Goal: Contribute content

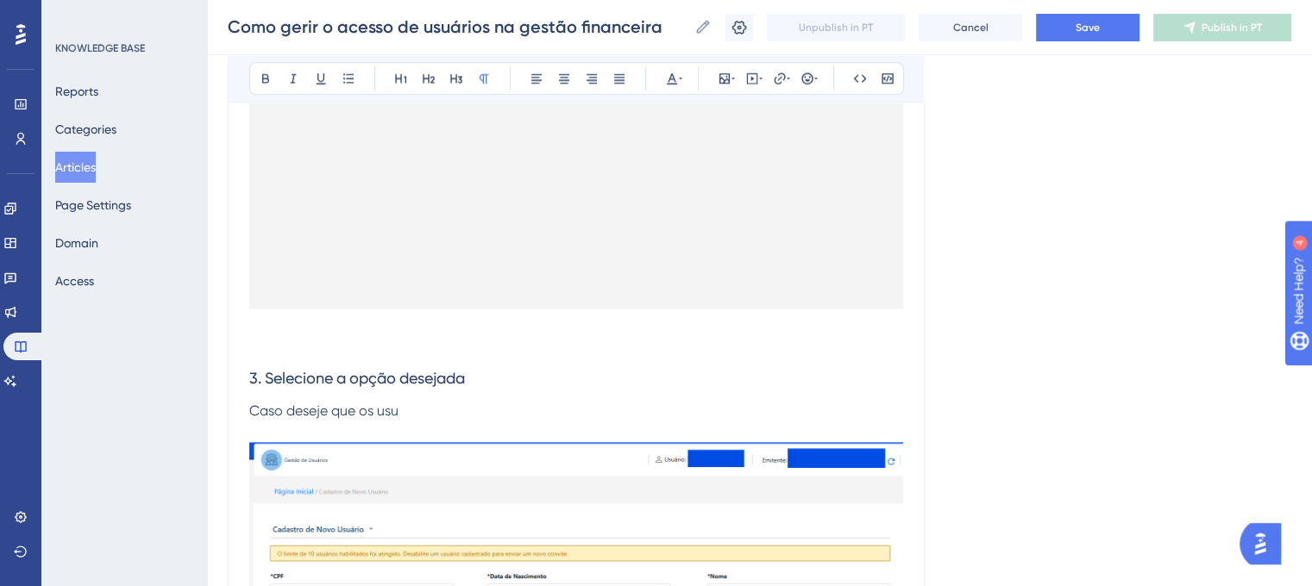
scroll to position [1984, 0]
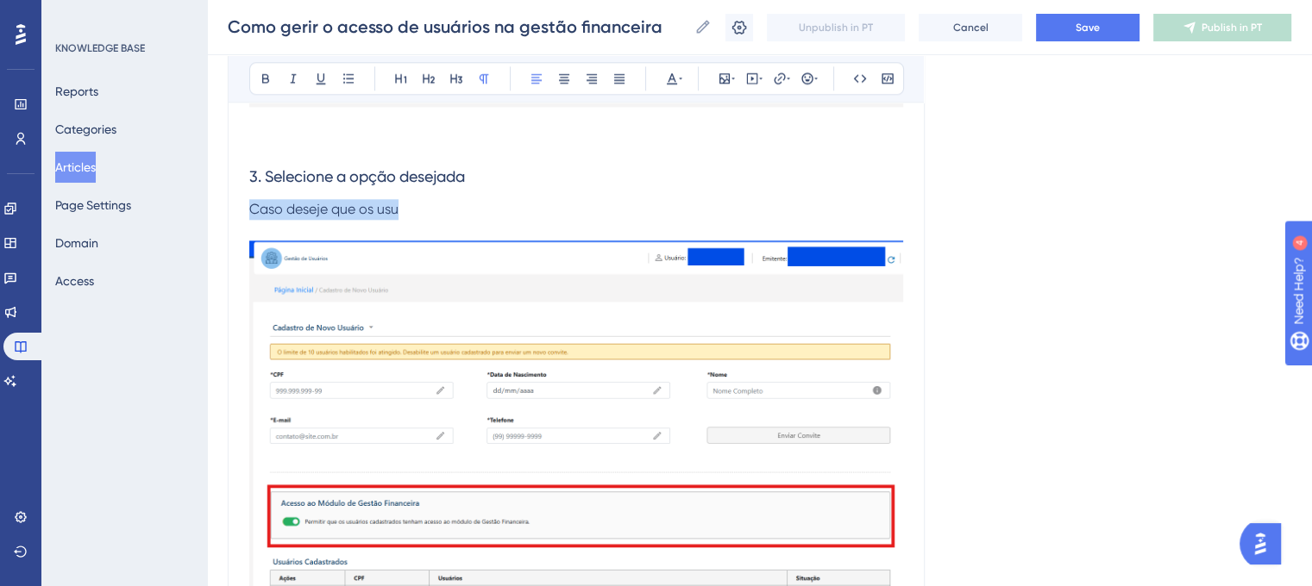
drag, startPoint x: 414, startPoint y: 210, endPoint x: 234, endPoint y: 214, distance: 180.3
click at [483, 216] on p "Caso deseje que os usu" at bounding box center [576, 219] width 654 height 41
drag, startPoint x: 392, startPoint y: 218, endPoint x: 204, endPoint y: 197, distance: 189.1
click at [0, 0] on div "Performance Users Engagement Widgets Feedback Product Updates Knowledge Base AI…" at bounding box center [0, 0] width 0 height 0
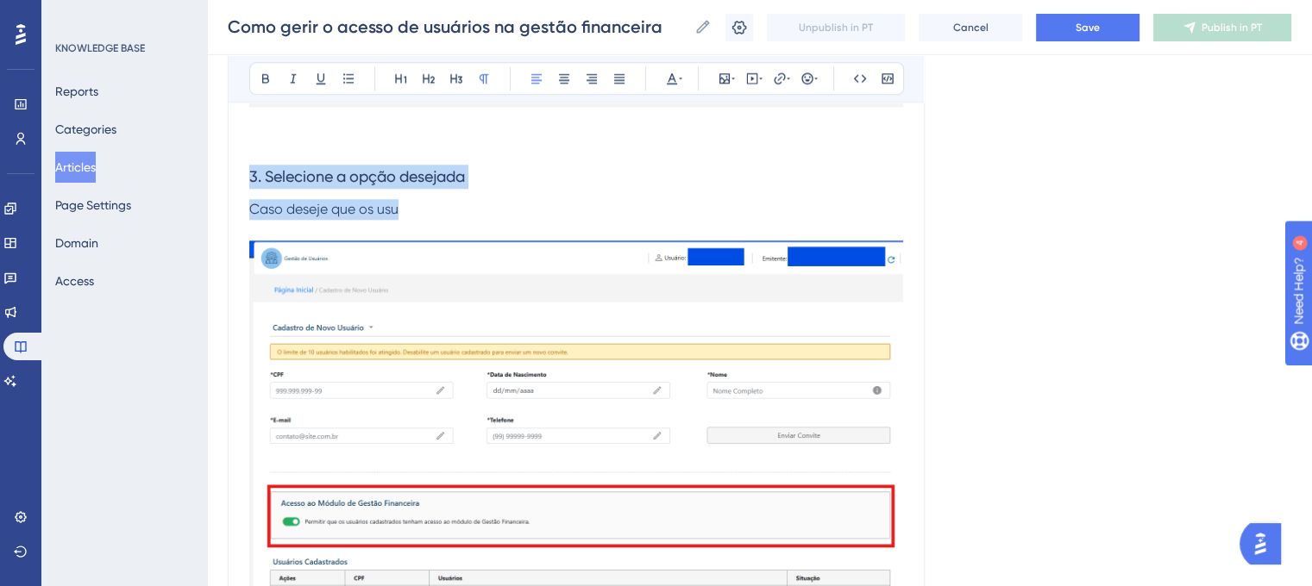
click at [335, 193] on h3 "3. Selecione a opção desejada" at bounding box center [576, 176] width 654 height 45
drag, startPoint x: 445, startPoint y: 218, endPoint x: 224, endPoint y: 207, distance: 221.1
click at [0, 0] on div "Performance Users Engagement Widgets Feedback Product Updates Knowledge Base AI…" at bounding box center [0, 0] width 0 height 0
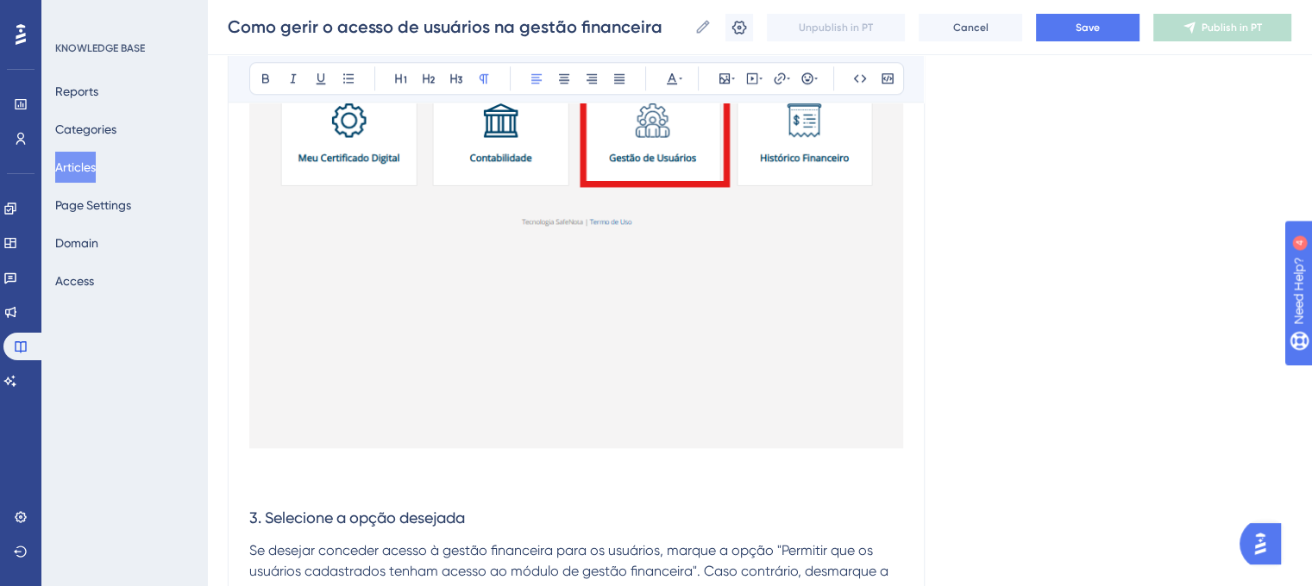
scroll to position [1789, 0]
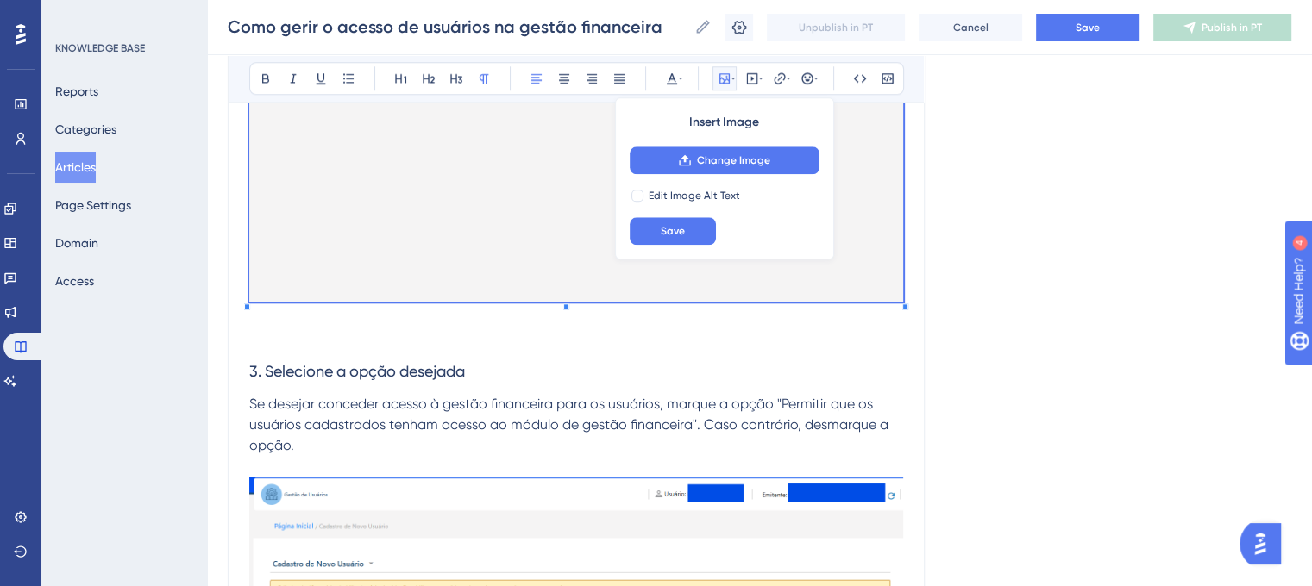
scroll to position [1616, 0]
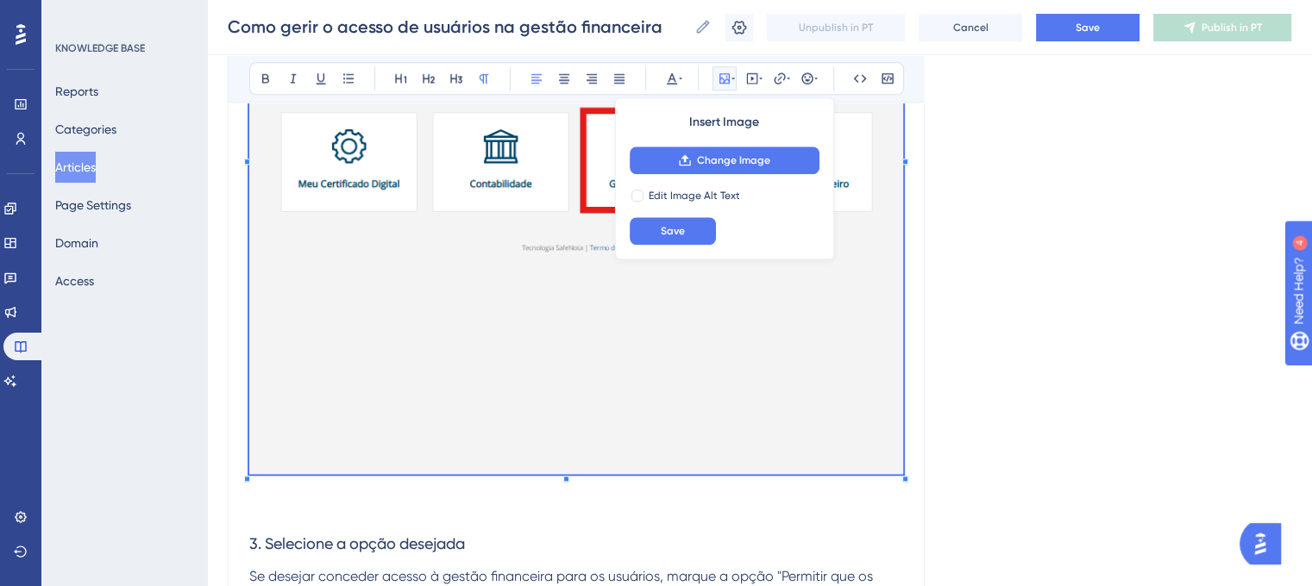
click at [567, 325] on span at bounding box center [576, 150] width 654 height 659
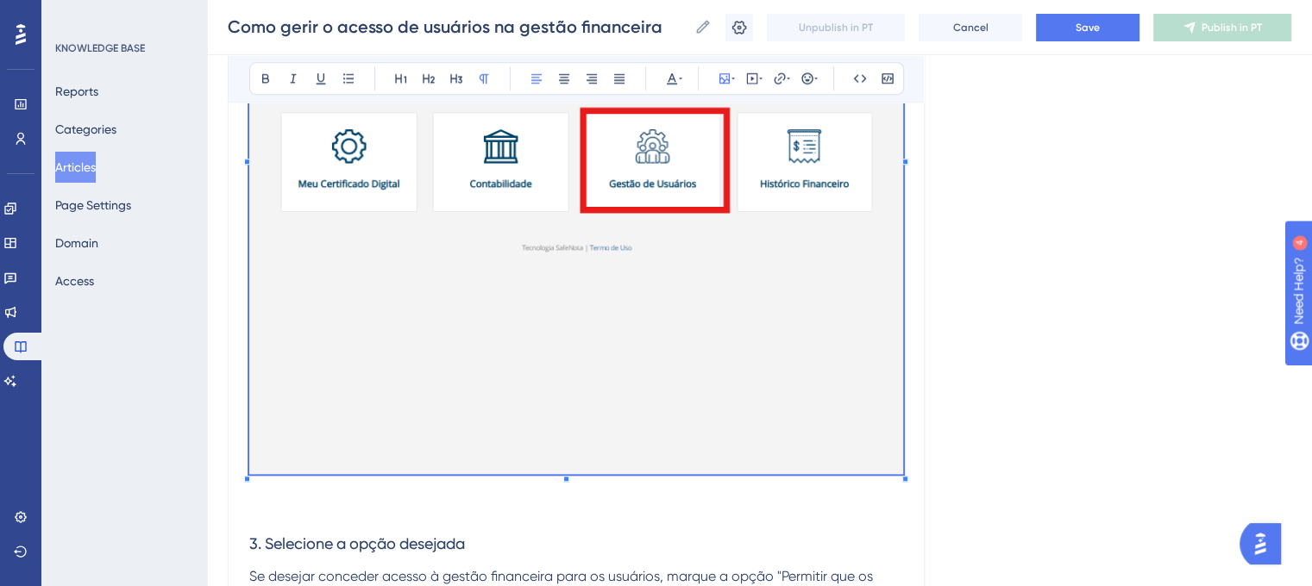
click at [572, 479] on div at bounding box center [576, 150] width 654 height 659
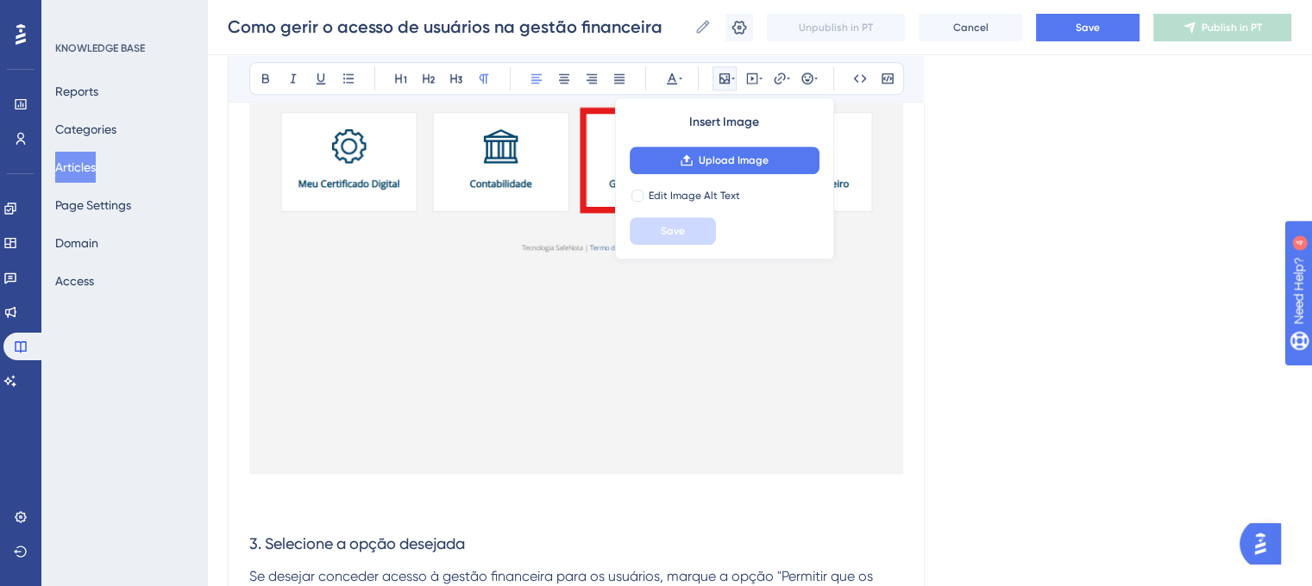
click at [567, 424] on img at bounding box center [576, 147] width 654 height 653
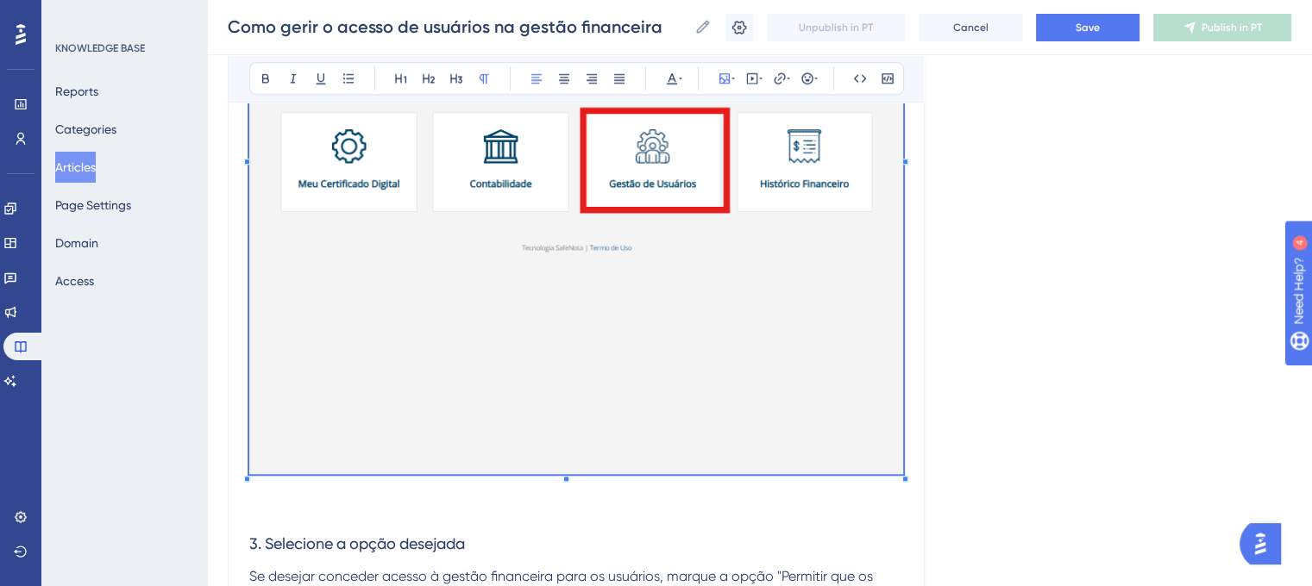
drag, startPoint x: 566, startPoint y: 399, endPoint x: 950, endPoint y: 292, distance: 399.2
click at [731, 72] on icon at bounding box center [732, 79] width 3 height 14
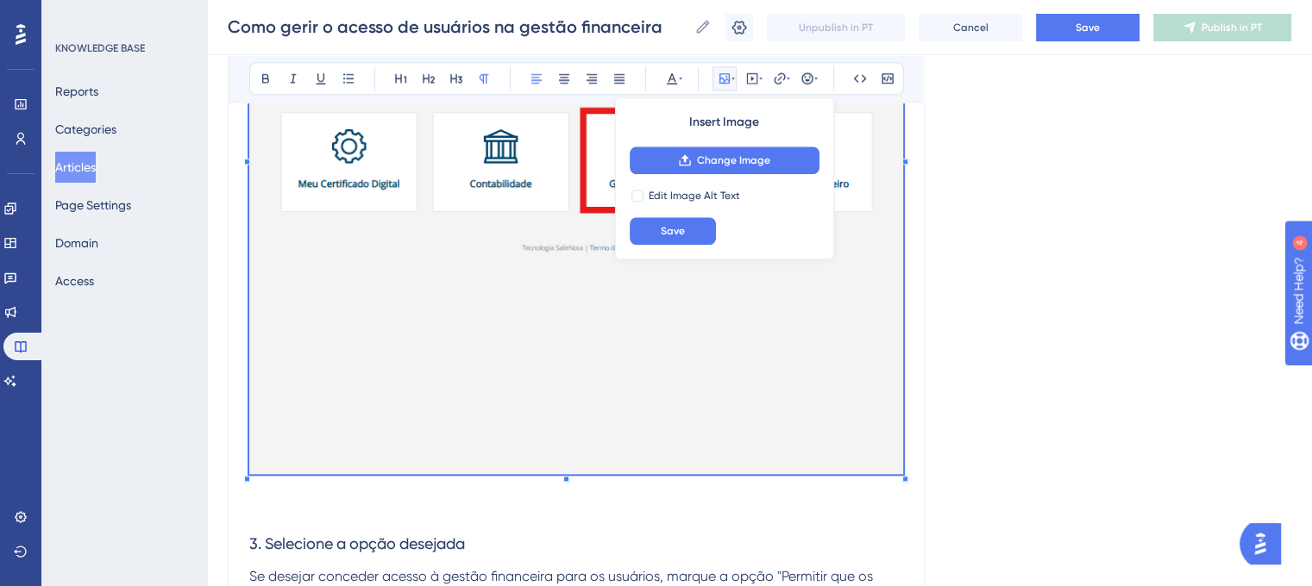
drag, startPoint x: 1026, startPoint y: 226, endPoint x: 1000, endPoint y: 235, distance: 27.3
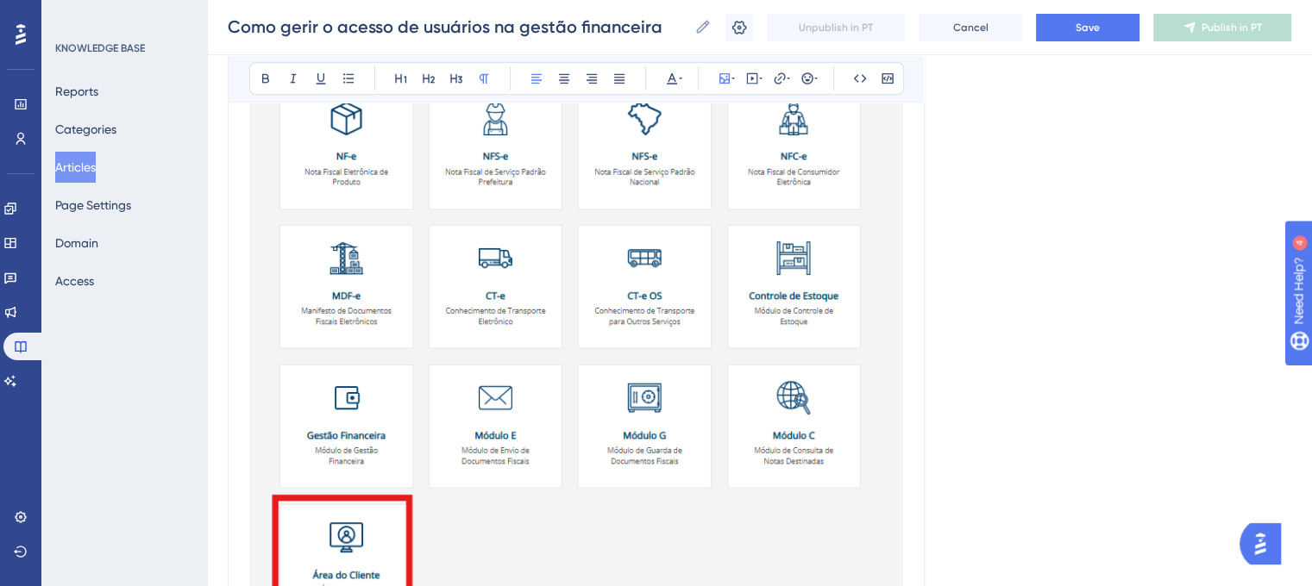
scroll to position [323, 0]
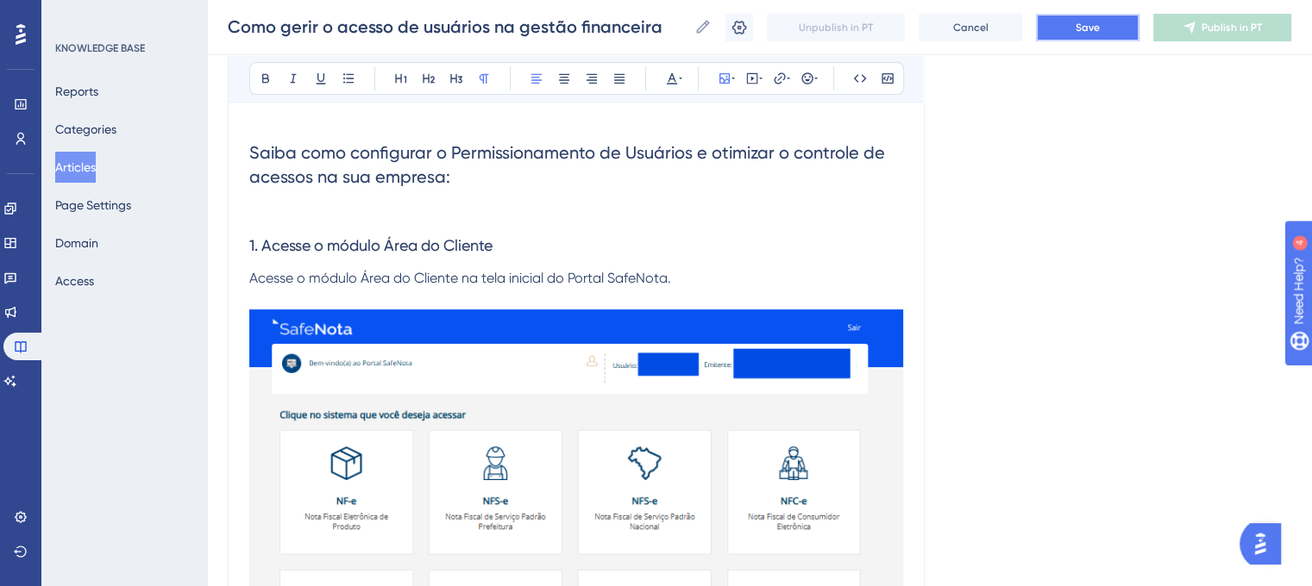
click at [1081, 28] on span "Save" at bounding box center [1087, 28] width 24 height 14
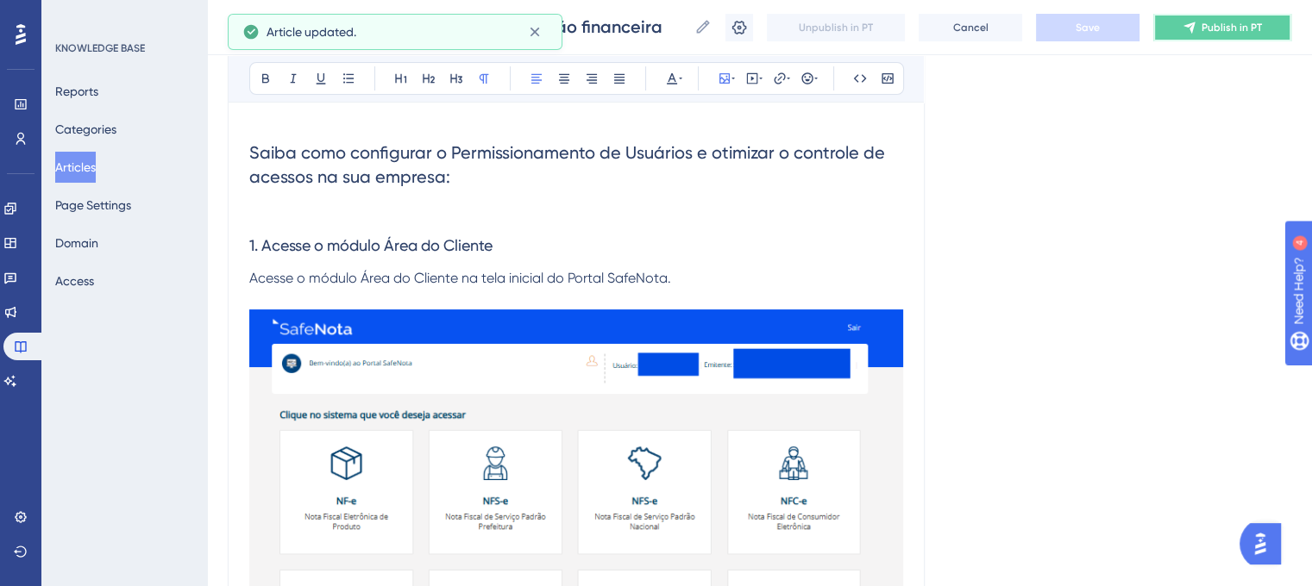
click at [1220, 28] on span "Publish in PT" at bounding box center [1231, 28] width 60 height 14
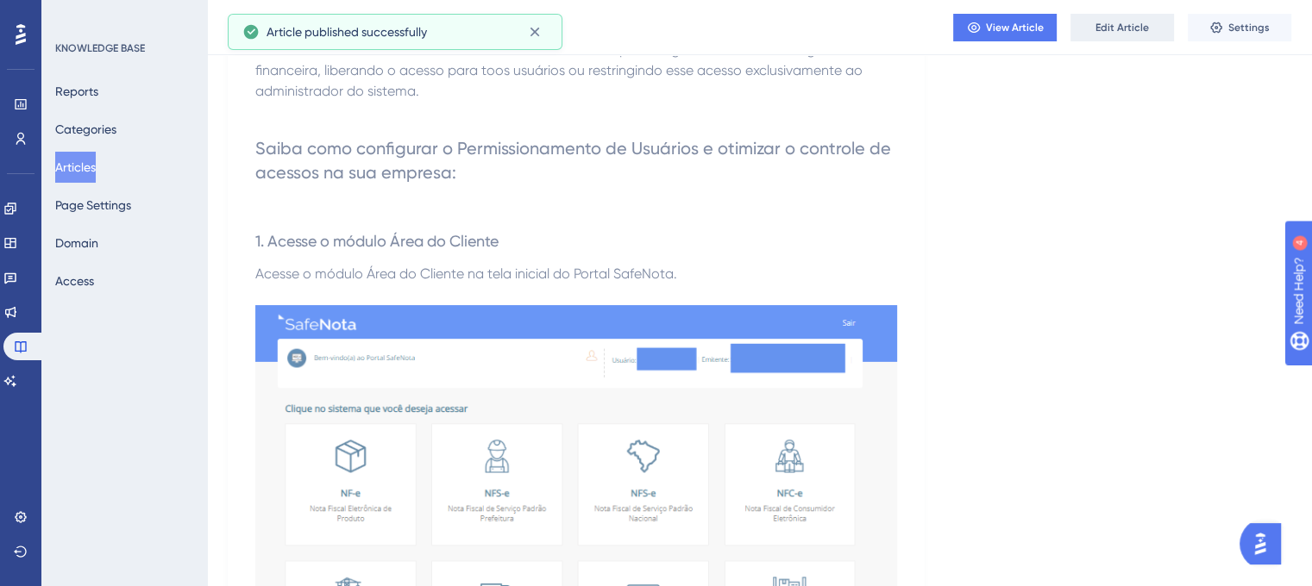
click at [1130, 38] on button "Edit Article" at bounding box center [1121, 28] width 103 height 28
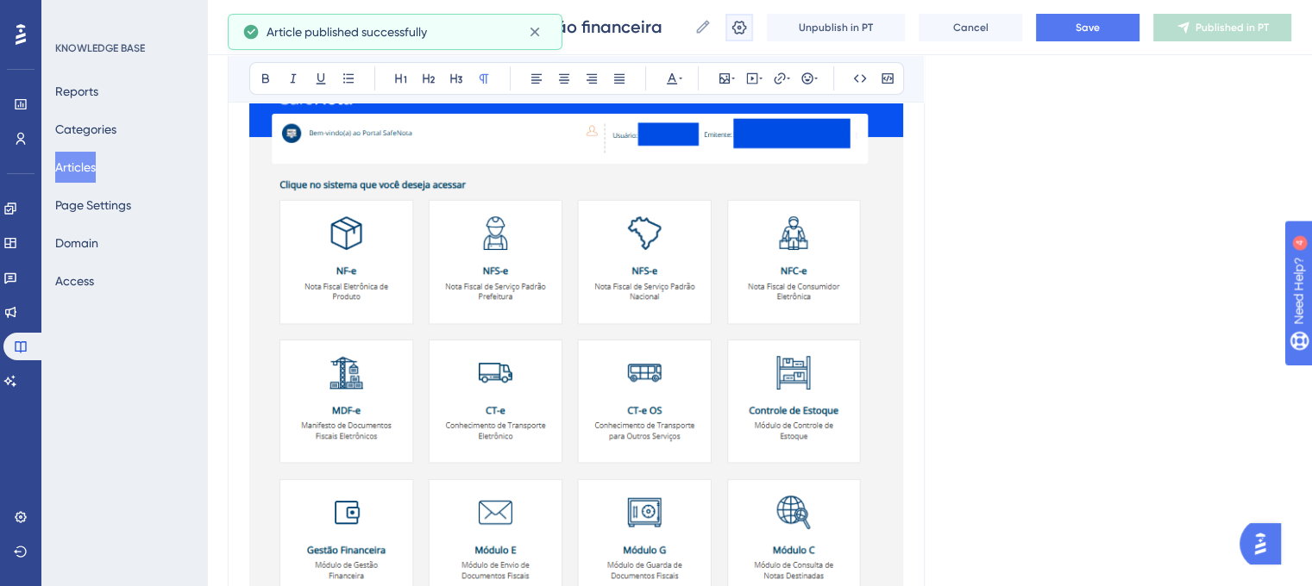
click at [740, 27] on icon at bounding box center [739, 27] width 15 height 14
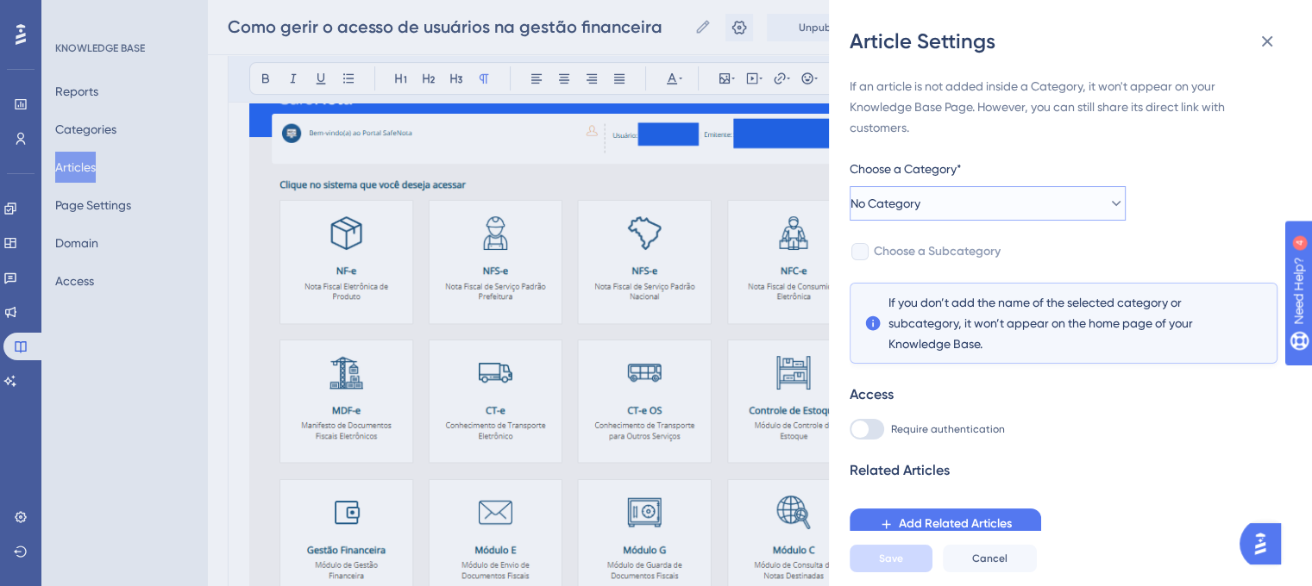
click at [957, 206] on button "No Category" at bounding box center [987, 203] width 276 height 34
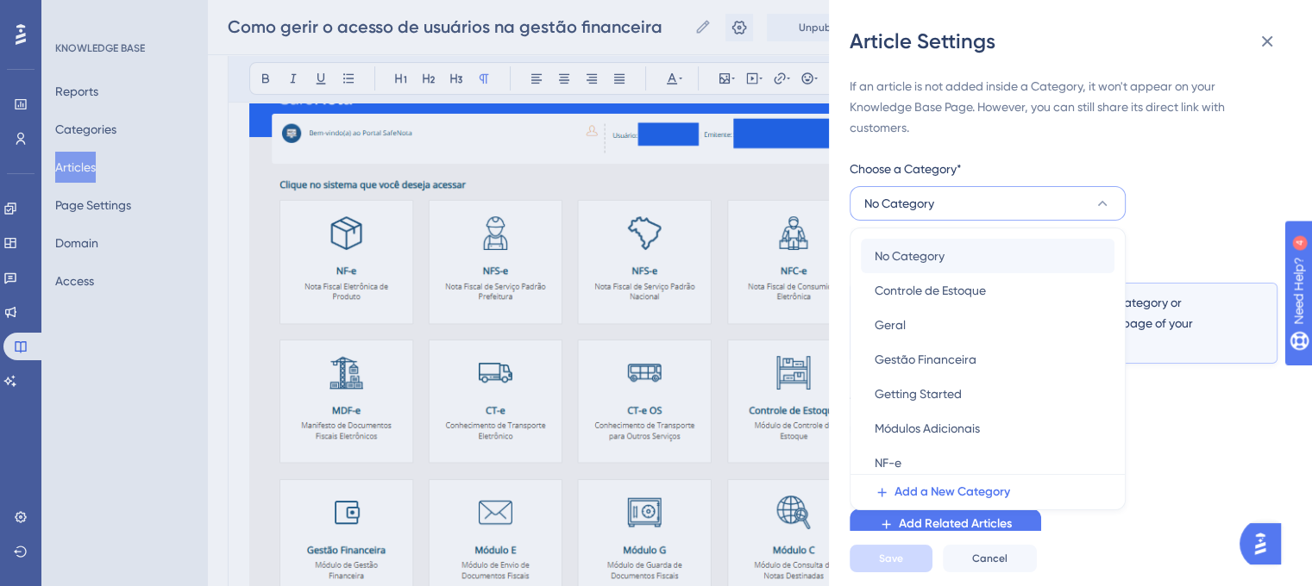
scroll to position [29, 0]
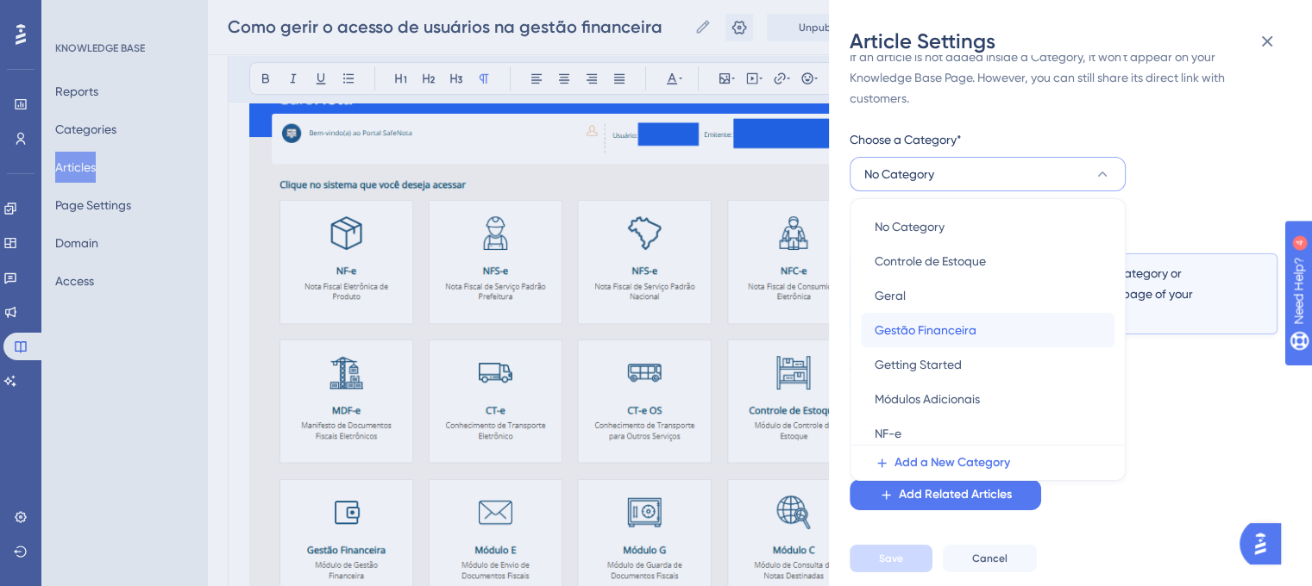
click at [961, 341] on div "Gestão Financeira Gestão Financeira" at bounding box center [988, 330] width 226 height 34
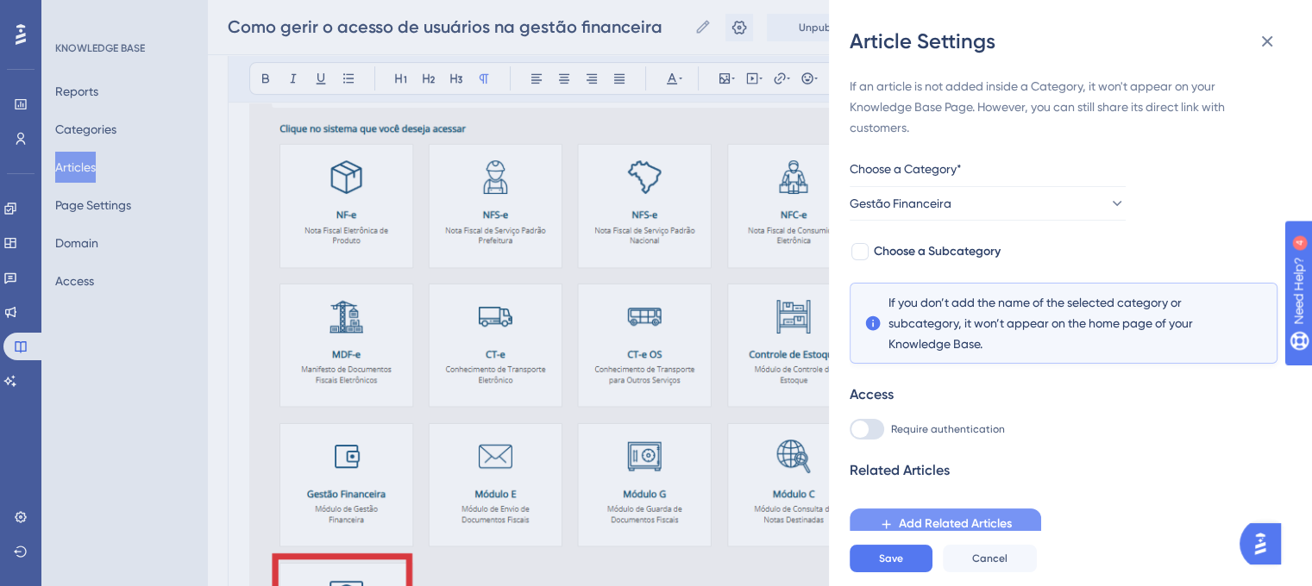
scroll to position [639, 0]
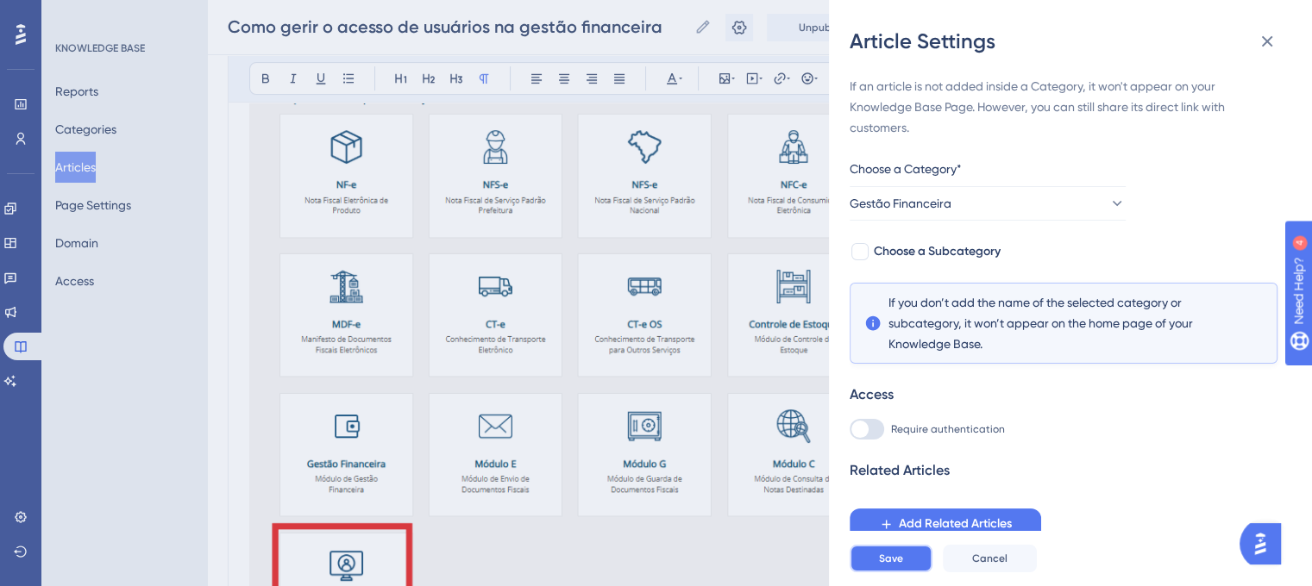
click at [917, 565] on button "Save" at bounding box center [890, 559] width 83 height 28
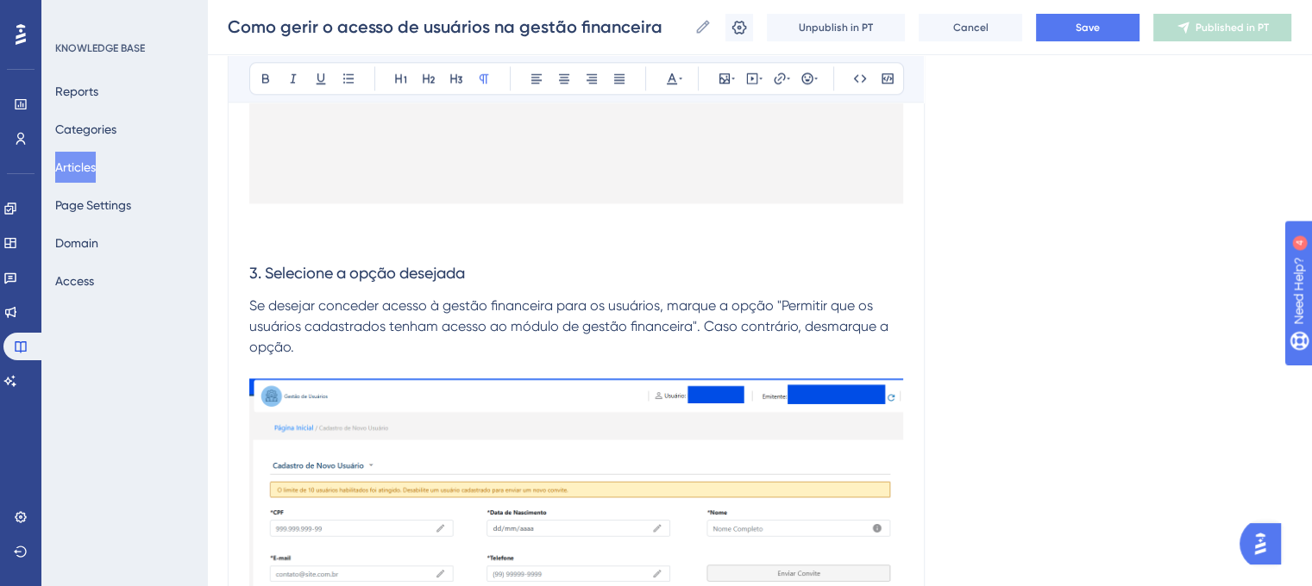
scroll to position [1897, 0]
